Goal: Task Accomplishment & Management: Complete application form

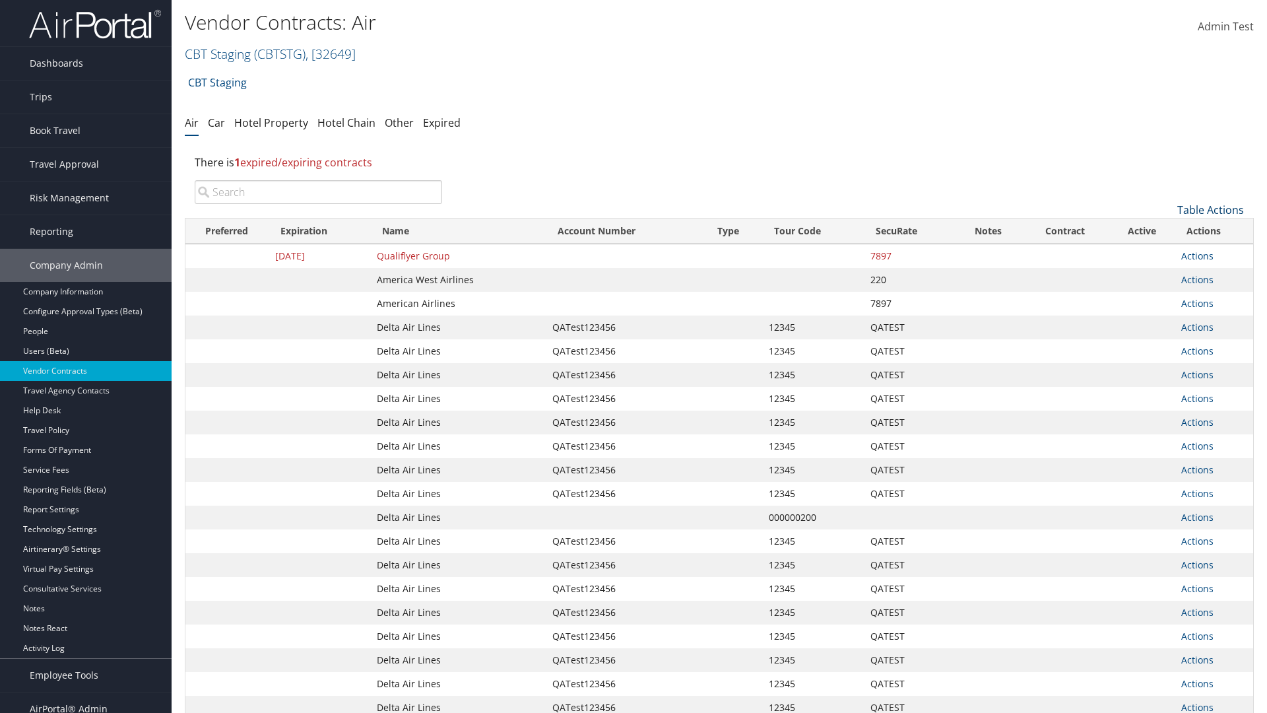
click at [1210, 210] on link "Table Actions" at bounding box center [1210, 210] width 67 height 15
click at [1166, 230] on link "Create New Contract" at bounding box center [1167, 230] width 174 height 22
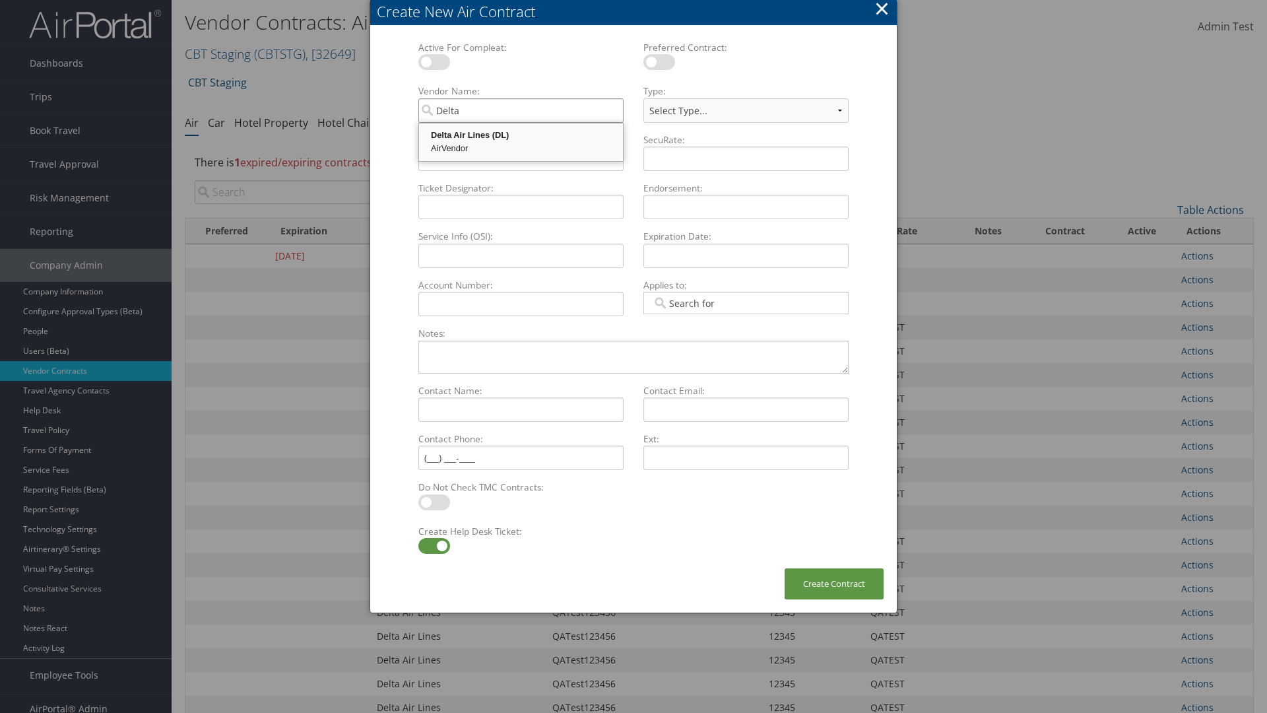
type input "Delta Air Lines"
select select "[object Object]"
type input "Delta Air Lines"
type input "QATest123456"
type input "12345"
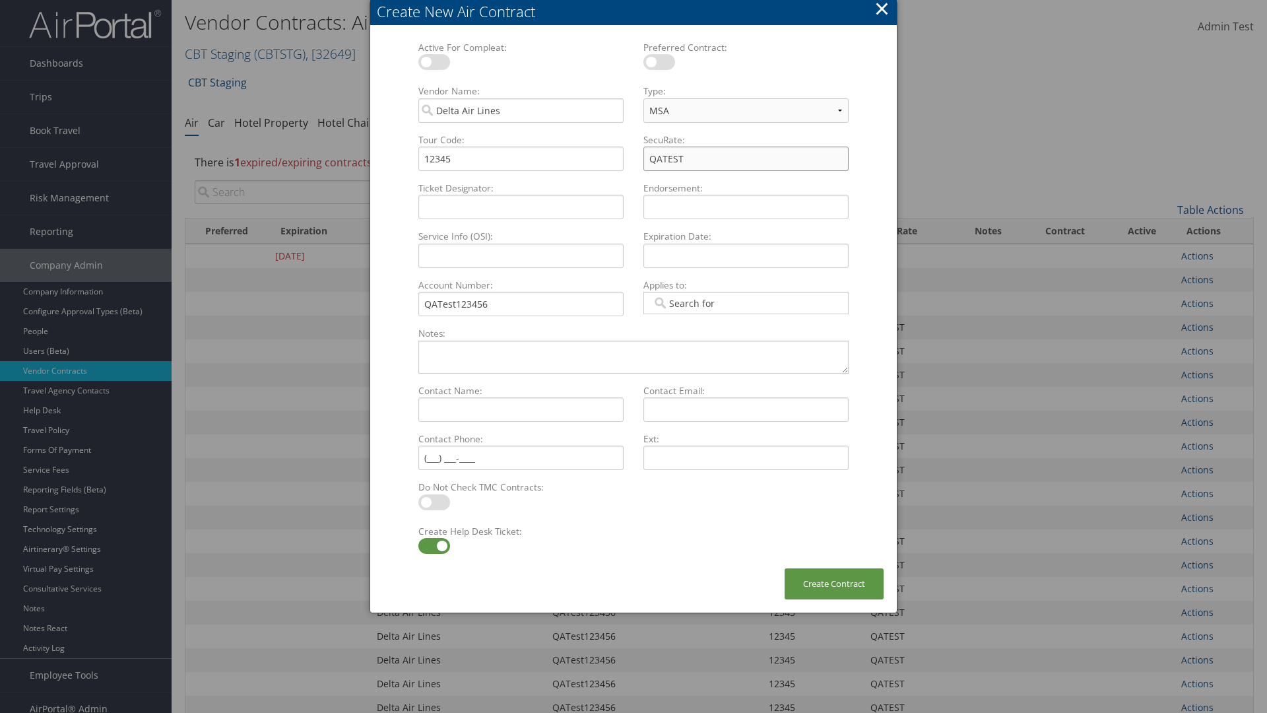
type input "QATEST"
click at [434, 546] on label at bounding box center [434, 546] width 32 height 16
click at [434, 546] on input "checkbox" at bounding box center [429, 548] width 9 height 9
checkbox input "false"
click at [834, 583] on button "Create Contract" at bounding box center [834, 583] width 99 height 31
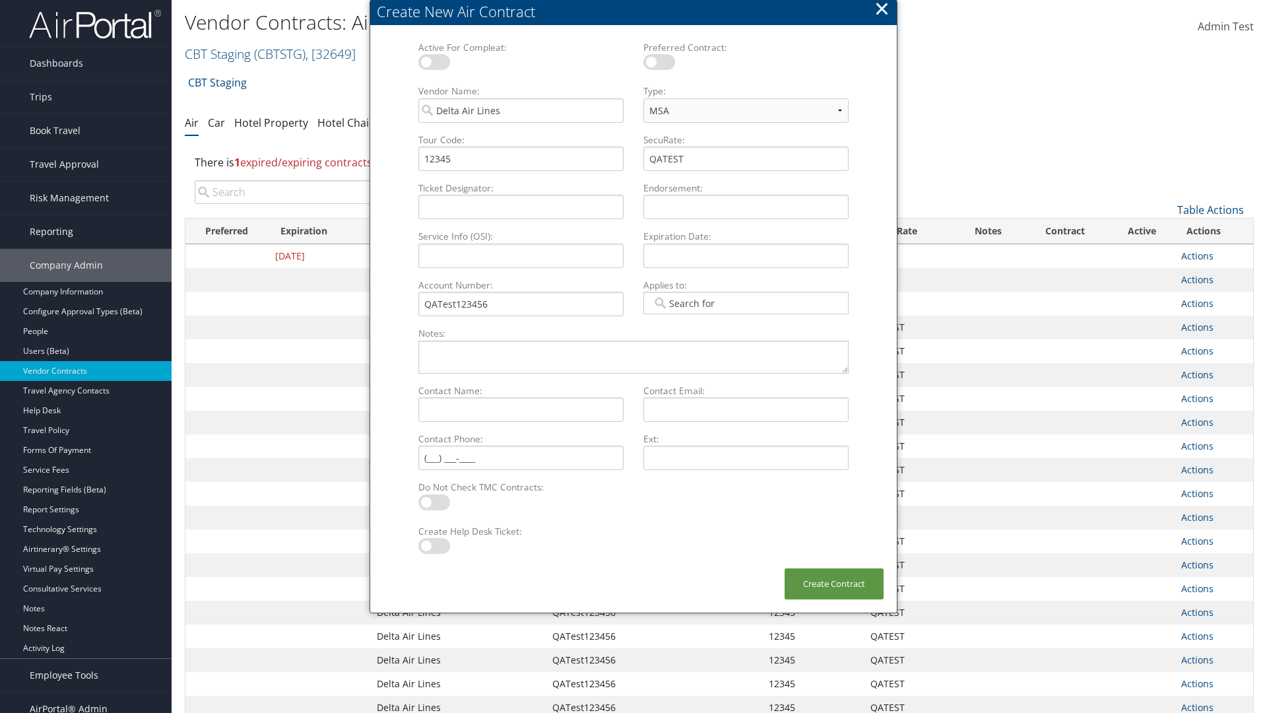
click at [318, 192] on input "search" at bounding box center [318, 192] width 247 height 24
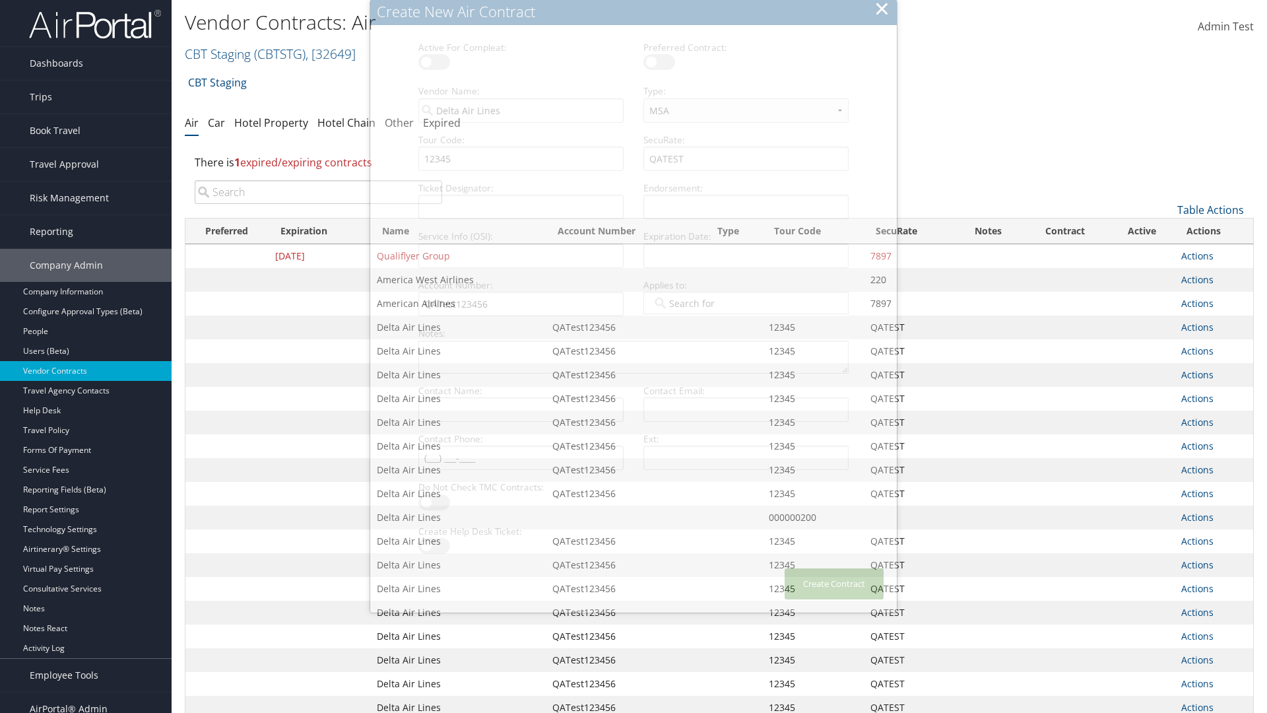
type input "QATest123456"
